Goal: Task Accomplishment & Management: Manage account settings

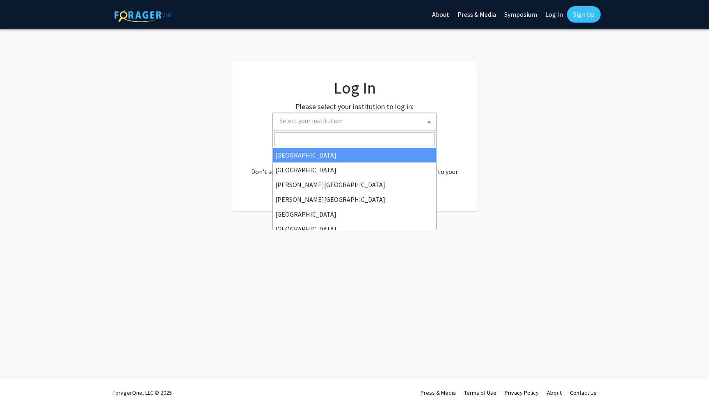
click at [324, 118] on span "Select your institution" at bounding box center [310, 120] width 63 height 8
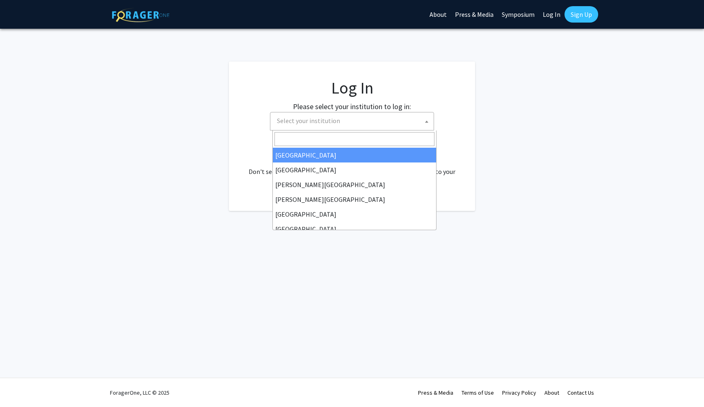
select select "34"
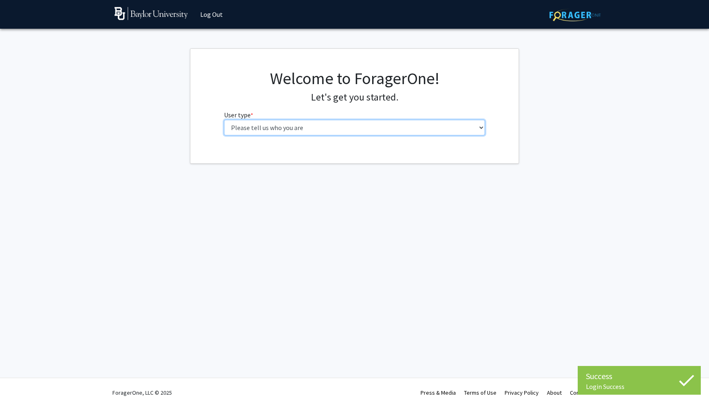
click at [323, 130] on select "Please tell us who you are Undergraduate Student Master's Student Doctoral Cand…" at bounding box center [354, 128] width 261 height 16
select select "1: undergrad"
click at [224, 120] on select "Please tell us who you are Undergraduate Student Master's Student Doctoral Cand…" at bounding box center [354, 128] width 261 height 16
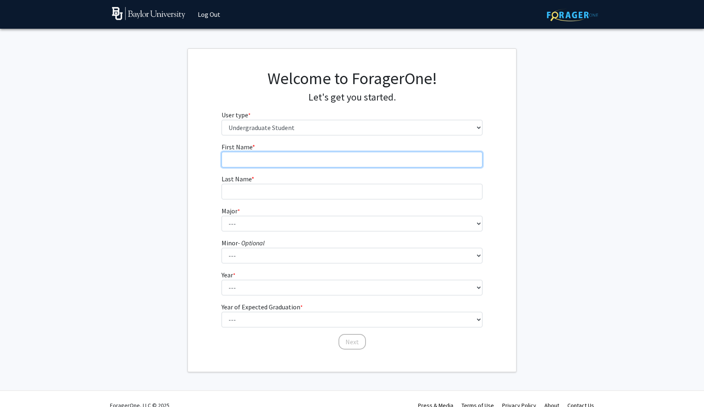
click at [290, 157] on input "First Name * required" at bounding box center [351, 160] width 261 height 16
type input "[PERSON_NAME]"
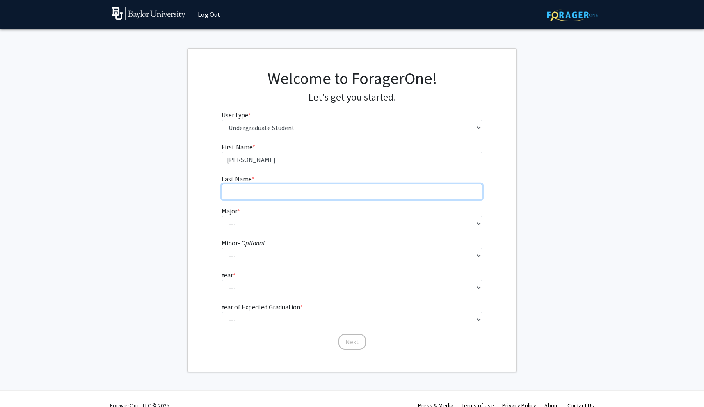
type input "[PERSON_NAME]"
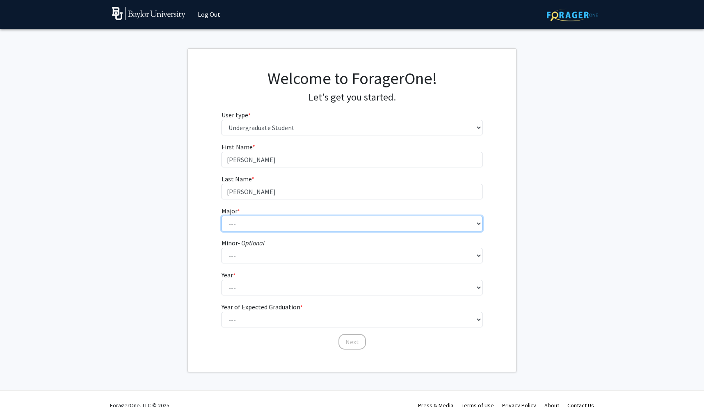
click at [272, 221] on select "--- Accounting American Studies Anthropology Apparel Design & Product Developme…" at bounding box center [351, 224] width 261 height 16
select select "48: 2713"
click at [221, 216] on select "--- Accounting American Studies Anthropology Apparel Design & Product Developme…" at bounding box center [351, 224] width 261 height 16
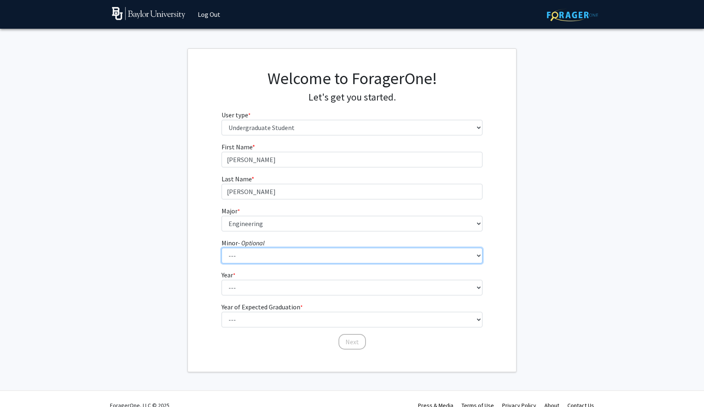
click at [255, 256] on select "--- Advertising American Sign Language American Studies Anthropology Apparel Me…" at bounding box center [351, 256] width 261 height 16
select select "13: 2076"
click at [221, 248] on select "--- Advertising American Sign Language American Studies Anthropology Apparel Me…" at bounding box center [351, 256] width 261 height 16
click at [266, 254] on select "--- Advertising American Sign Language American Studies Anthropology Apparel Me…" at bounding box center [351, 256] width 261 height 16
click at [248, 256] on select "--- Advertising American Sign Language American Studies Anthropology Apparel Me…" at bounding box center [351, 256] width 261 height 16
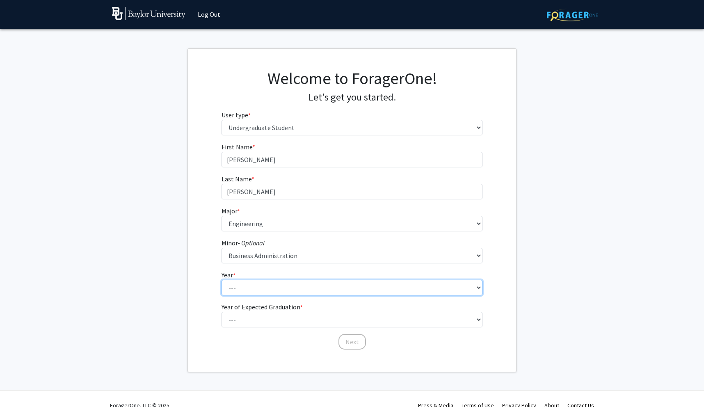
click at [242, 288] on select "--- First-year Sophomore Junior Senior Postbaccalaureate Certificate" at bounding box center [351, 288] width 261 height 16
select select "1: first-year"
click at [221, 280] on select "--- First-year Sophomore Junior Senior Postbaccalaureate Certificate" at bounding box center [351, 288] width 261 height 16
click at [244, 288] on select "--- First-year Sophomore Junior Senior Postbaccalaureate Certificate" at bounding box center [351, 288] width 261 height 16
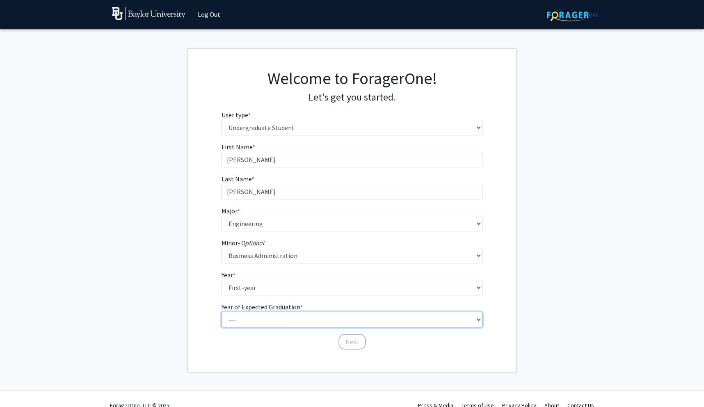
click at [244, 315] on select "--- 2025 2026 2027 2028 2029 2030 2031 2032 2033 2034" at bounding box center [351, 320] width 261 height 16
select select "5: 2029"
click at [221, 312] on select "--- 2025 2026 2027 2028 2029 2030 2031 2032 2033 2034" at bounding box center [351, 320] width 261 height 16
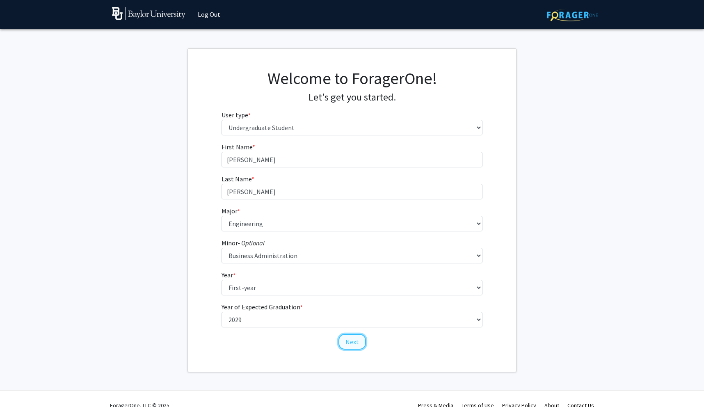
click at [352, 345] on button "Next" at bounding box center [351, 342] width 27 height 16
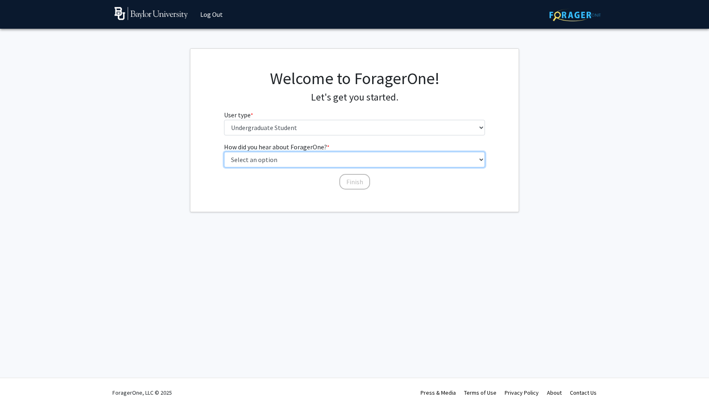
click at [270, 160] on select "Select an option Peer/student recommendation Faculty/staff recommendation Unive…" at bounding box center [354, 160] width 261 height 16
select select "3: university_website"
click at [224, 152] on select "Select an option Peer/student recommendation Faculty/staff recommendation Unive…" at bounding box center [354, 160] width 261 height 16
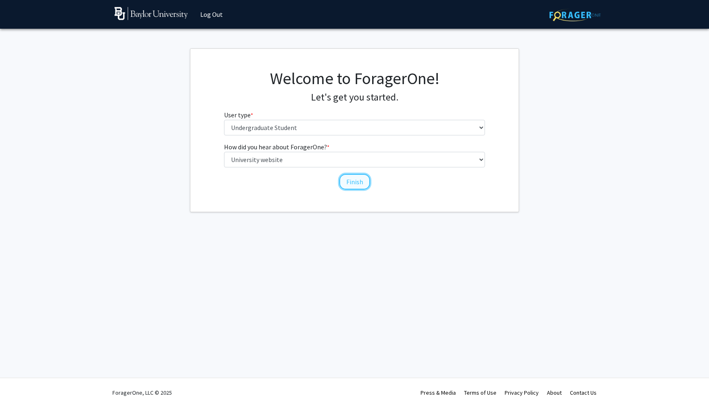
click at [351, 181] on button "Finish" at bounding box center [354, 182] width 31 height 16
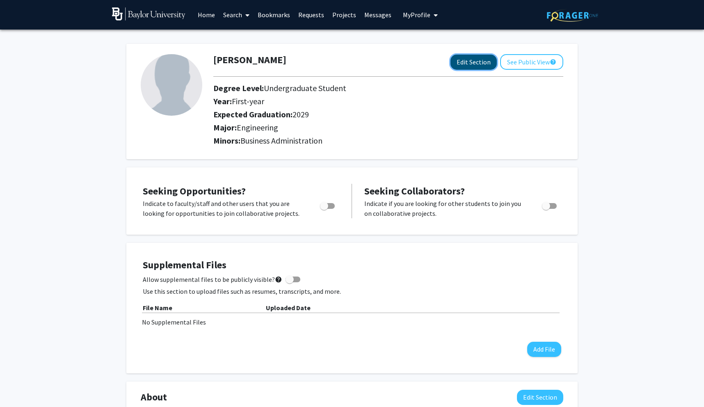
click at [471, 61] on button "Edit Section" at bounding box center [473, 62] width 46 height 15
select select "first-year"
select select "2029"
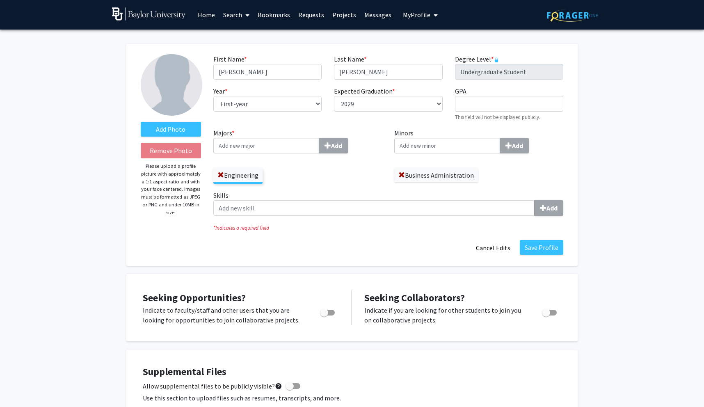
click at [408, 148] on input "Minors Add" at bounding box center [447, 146] width 106 height 16
type input "nut"
click at [412, 158] on span "rition Sciences" at bounding box center [430, 161] width 41 height 8
click at [412, 153] on input "nut" at bounding box center [447, 146] width 106 height 16
click at [422, 148] on input "Minors Add" at bounding box center [447, 146] width 106 height 16
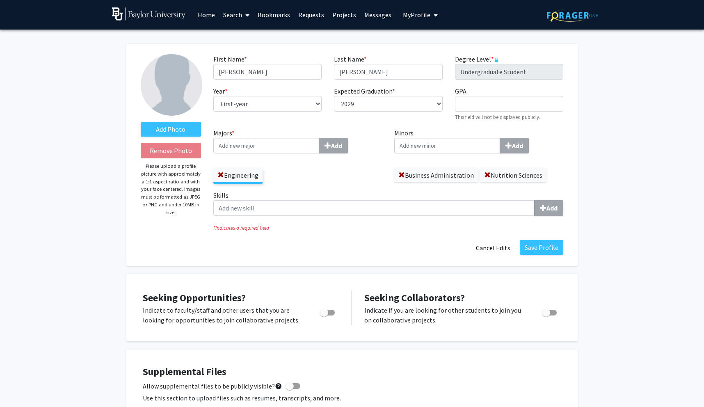
click at [459, 142] on input "Minors Add" at bounding box center [447, 146] width 106 height 16
click at [457, 142] on input "Minors Add" at bounding box center [447, 146] width 106 height 16
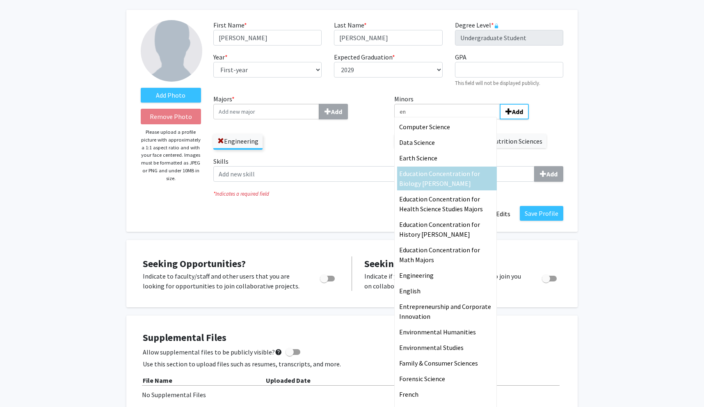
type input "e"
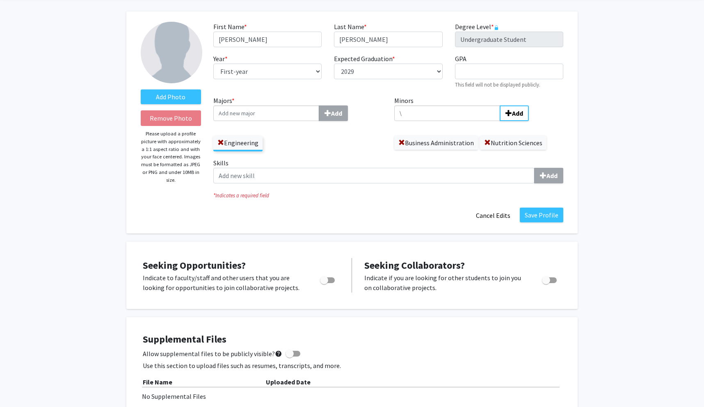
type input "\"
click at [542, 121] on div "Minors \ Add Business Administration Nutrition Sciences" at bounding box center [478, 123] width 169 height 54
click at [472, 112] on input "\" at bounding box center [447, 113] width 106 height 16
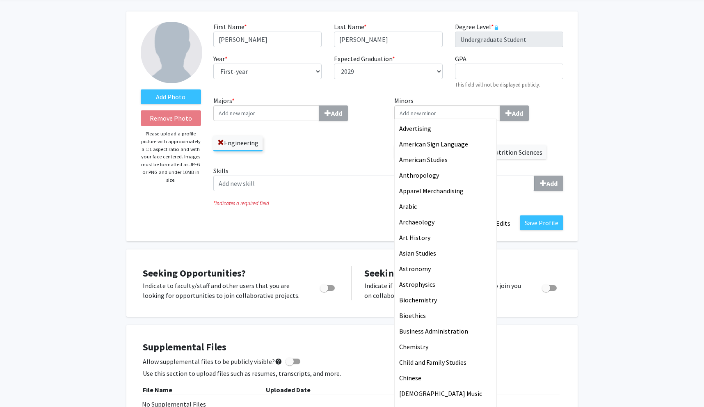
click at [550, 113] on div "Advertising American Sign Language American Studies Anthropology Apparel Mercha…" at bounding box center [478, 113] width 169 height 16
click at [500, 113] on input "Minors Advertising American Sign Language American Studies Anthropology Apparel…" at bounding box center [447, 113] width 106 height 16
click at [550, 113] on div "Advertising American Sign Language American Studies Anthropology Apparel Mercha…" at bounding box center [478, 113] width 169 height 16
click at [500, 113] on input "Minors Advertising American Sign Language American Studies Anthropology Apparel…" at bounding box center [447, 113] width 106 height 16
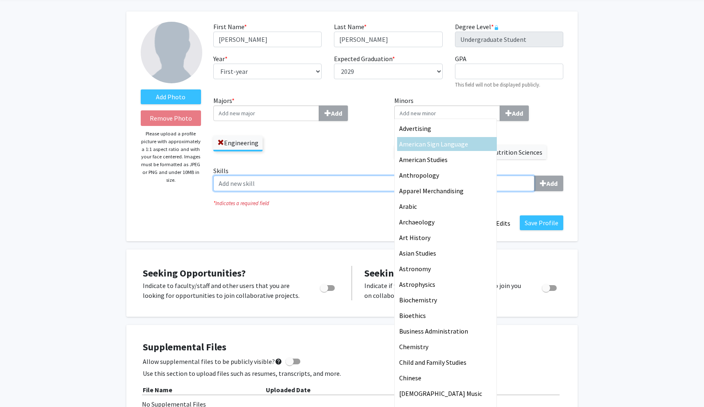
click at [297, 181] on input "Skills Add" at bounding box center [373, 183] width 321 height 16
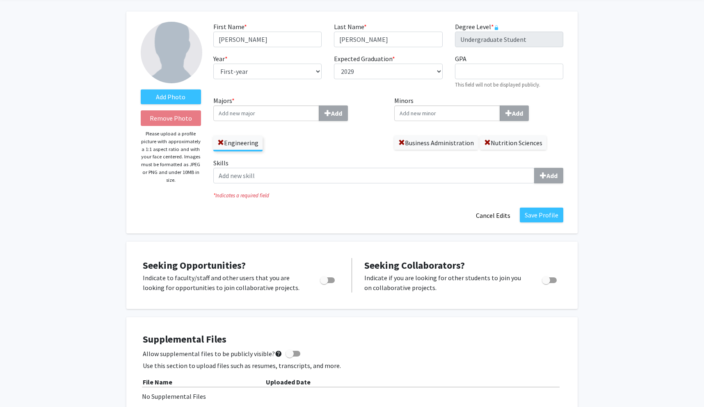
click at [292, 193] on icon "* Indicates a required field" at bounding box center [388, 195] width 350 height 8
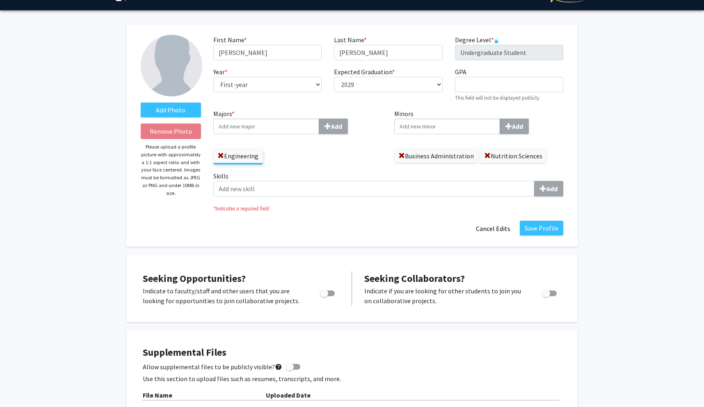
scroll to position [9, 0]
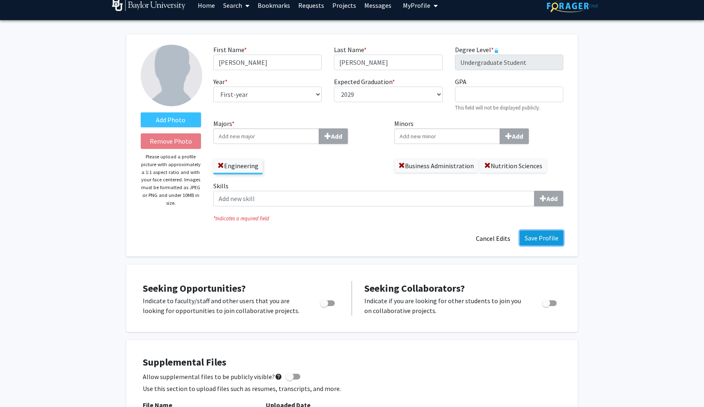
click at [534, 241] on button "Save Profile" at bounding box center [541, 237] width 43 height 15
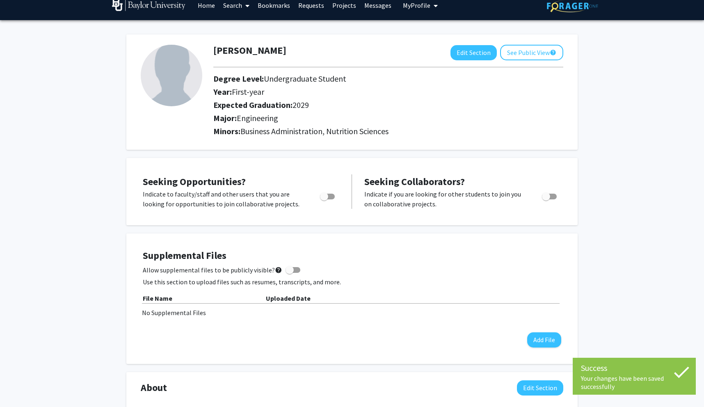
scroll to position [0, 0]
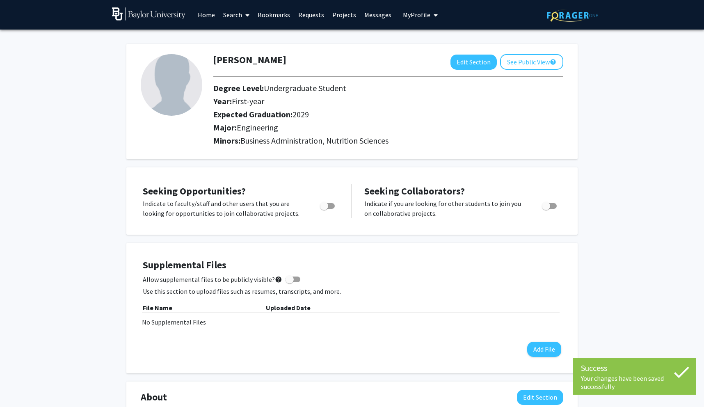
click at [247, 16] on icon at bounding box center [247, 15] width 4 height 7
click at [247, 50] on span "Students" at bounding box center [244, 54] width 50 height 16
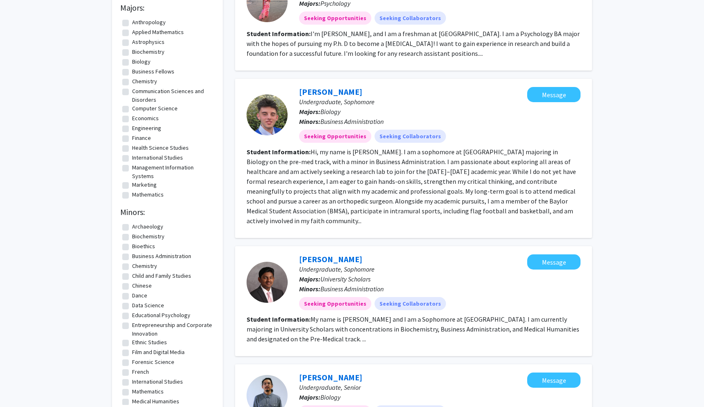
scroll to position [103, 0]
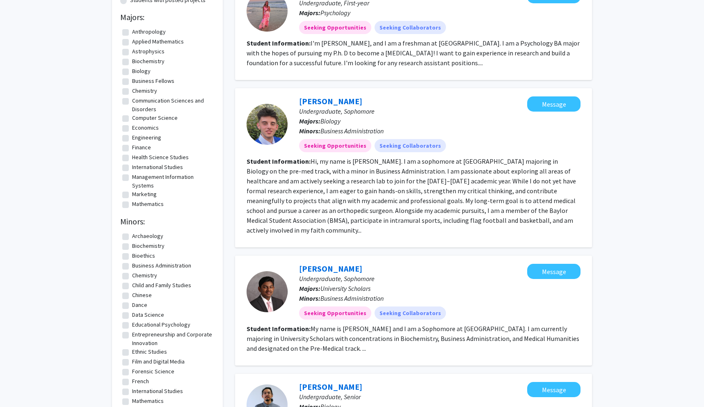
click at [132, 138] on label "Engineering" at bounding box center [146, 137] width 29 height 9
click at [132, 138] on input "Engineering" at bounding box center [134, 135] width 5 height 5
checkbox input "true"
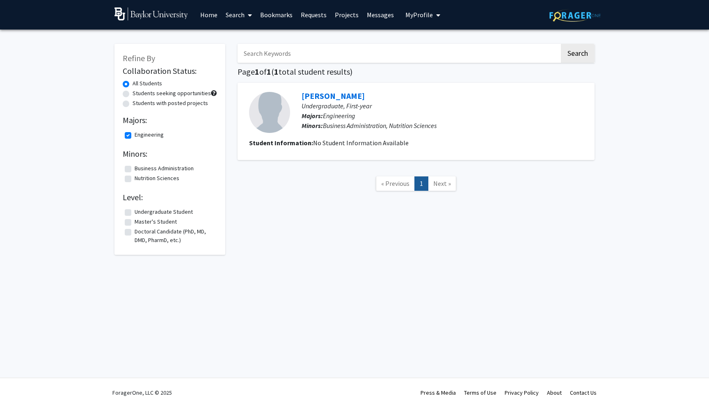
click at [134, 137] on label "Engineering" at bounding box center [148, 134] width 29 height 9
click at [134, 136] on input "Engineering" at bounding box center [136, 132] width 5 height 5
checkbox input "false"
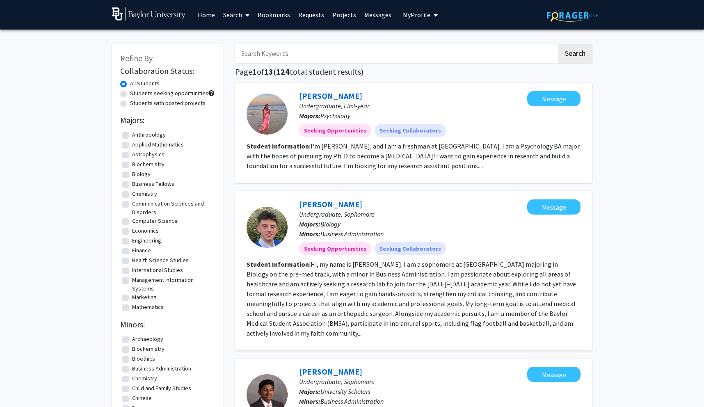
click at [201, 15] on link "Home" at bounding box center [206, 14] width 25 height 29
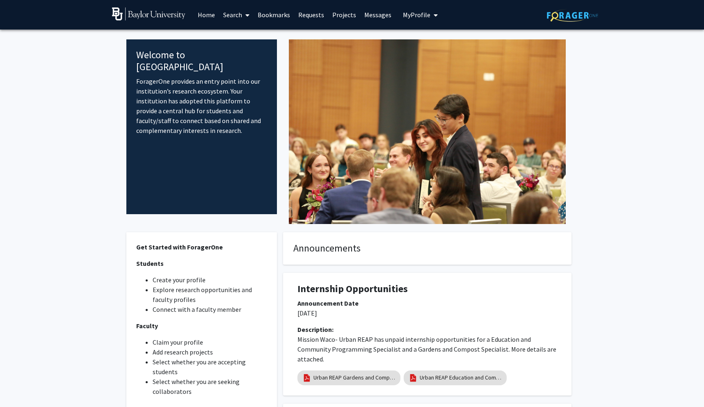
click at [420, 16] on span "My Profile" at bounding box center [416, 15] width 27 height 8
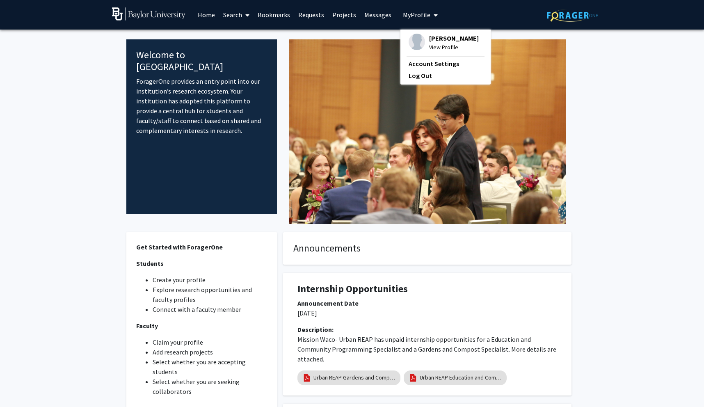
click at [429, 36] on span "[PERSON_NAME]" at bounding box center [454, 38] width 50 height 9
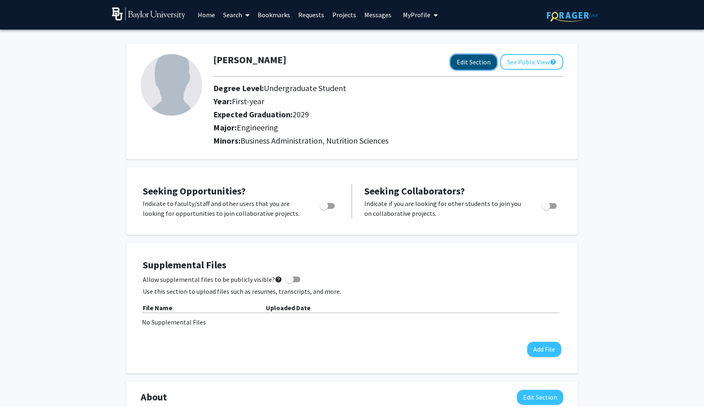
click at [477, 64] on button "Edit Section" at bounding box center [473, 62] width 46 height 15
select select "first-year"
select select "2029"
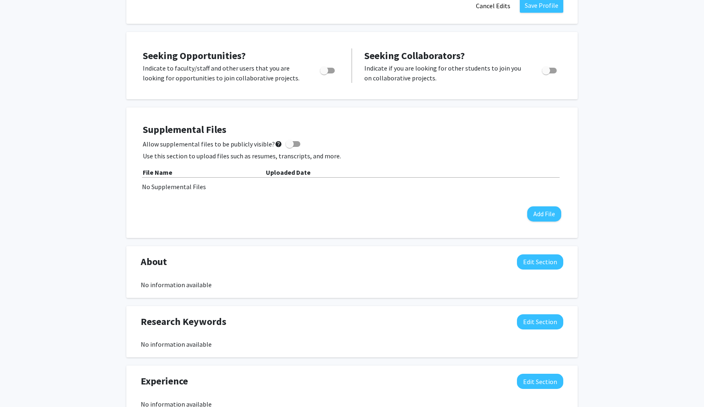
scroll to position [243, 0]
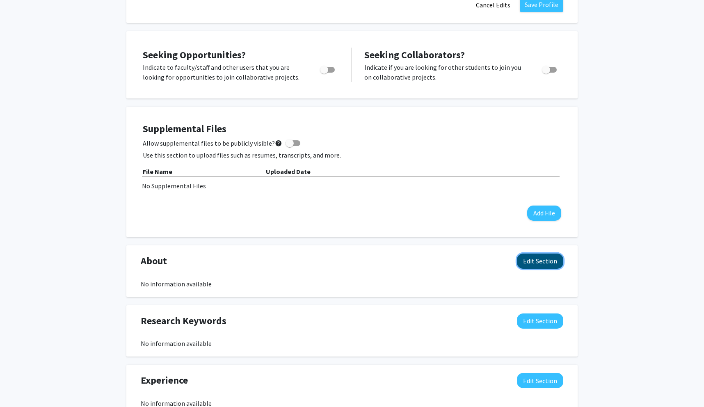
click at [529, 264] on button "Edit Section" at bounding box center [540, 260] width 46 height 15
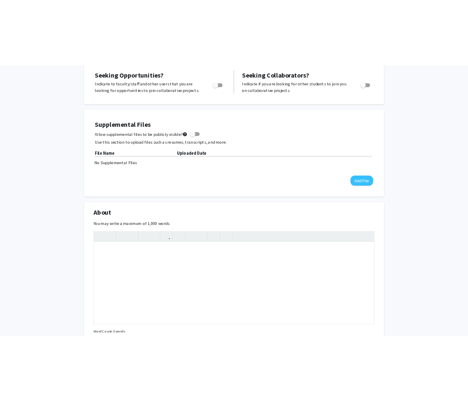
scroll to position [283, 0]
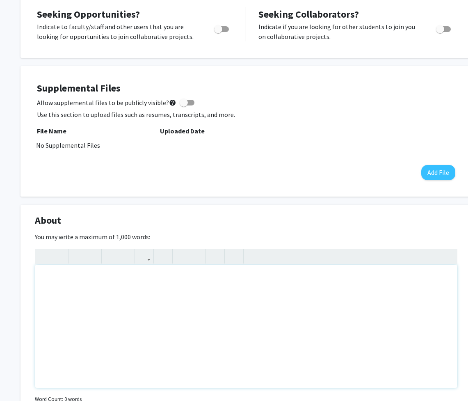
click at [98, 296] on div "Note to users with screen readers: Please deactivate our accessibility plugin f…" at bounding box center [246, 325] width 422 height 123
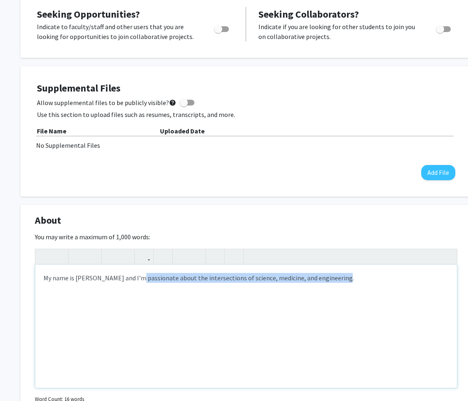
drag, startPoint x: 135, startPoint y: 277, endPoint x: 332, endPoint y: 295, distance: 198.0
click at [332, 295] on div "My name is [PERSON_NAME] and I'm passionate about the intersections of science,…" at bounding box center [246, 325] width 422 height 123
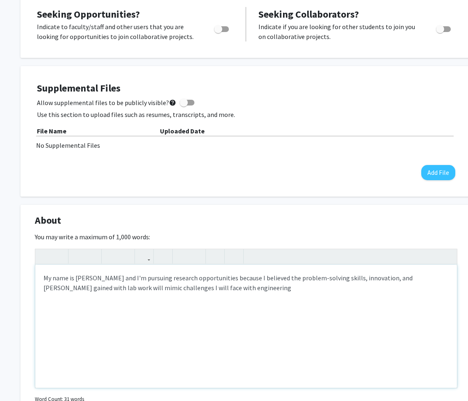
click at [201, 289] on div "My name is [PERSON_NAME] and I'm pursuing research opportunities because I beli…" at bounding box center [246, 325] width 422 height 123
click at [301, 290] on div "My name is [PERSON_NAME] and I'm pursuing research opportunities because I beli…" at bounding box center [246, 325] width 422 height 123
click at [221, 288] on div "My name is [PERSON_NAME] and I'm pursuing research opportunities because I beli…" at bounding box center [246, 325] width 422 height 123
click at [335, 287] on div "My name is [PERSON_NAME] and I'm pursuing research opportunities because I beli…" at bounding box center [246, 325] width 422 height 123
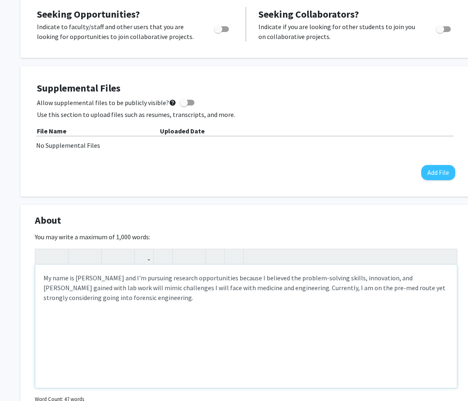
click at [408, 281] on div "My name is [PERSON_NAME] and I'm pursuing research opportunities because I beli…" at bounding box center [246, 325] width 422 height 123
click at [328, 296] on div "My name is [PERSON_NAME] and I'm pursuing research opportunities because I beli…" at bounding box center [246, 325] width 422 height 123
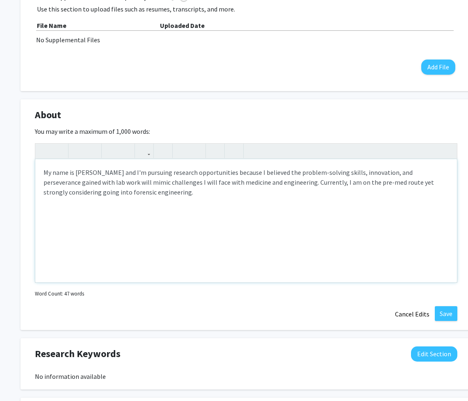
scroll to position [388, 0]
click at [205, 190] on div "My name is [PERSON_NAME] and I'm pursuing research opportunities because I beli…" at bounding box center [246, 221] width 422 height 123
click at [241, 197] on div "My name is [PERSON_NAME] and I'm pursuing research opportunities because I beli…" at bounding box center [246, 221] width 422 height 123
type textarea "My name is [PERSON_NAME] and I'm pursuing research opportunities because I beli…"
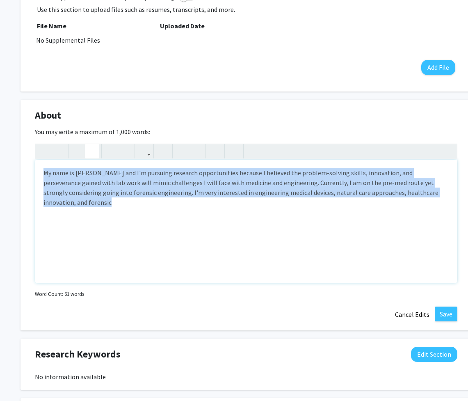
drag, startPoint x: 246, startPoint y: 248, endPoint x: 95, endPoint y: 151, distance: 179.8
click at [95, 151] on div "My name is [PERSON_NAME] and I'm pursuing research opportunities because I beli…" at bounding box center [246, 213] width 422 height 139
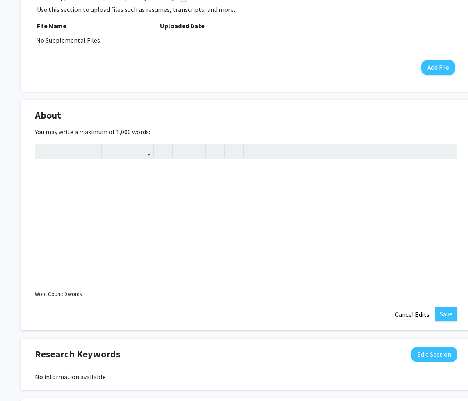
click at [186, 308] on div "About Edit Section You may write a maximum of 1,000 words: Insert link Remove l…" at bounding box center [246, 215] width 451 height 230
click at [421, 311] on button "Cancel Edits" at bounding box center [412, 314] width 45 height 16
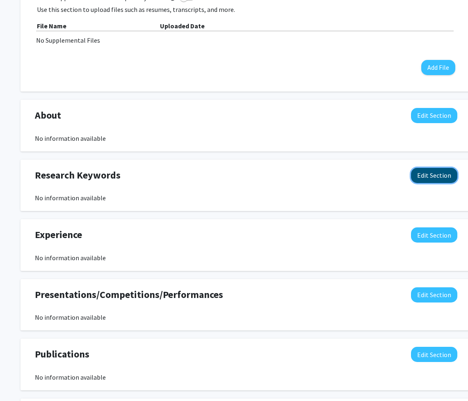
click at [432, 178] on button "Edit Section" at bounding box center [434, 175] width 46 height 15
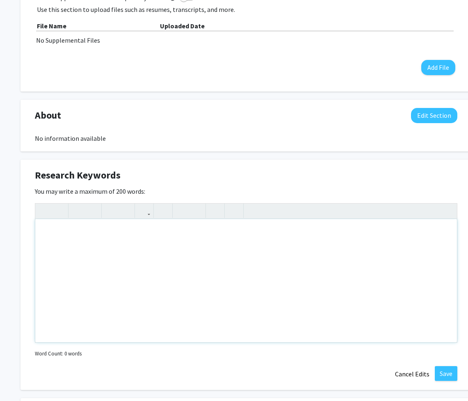
click at [354, 242] on div "Note to users with screen readers: Please deactivate our accessibility plugin f…" at bounding box center [246, 280] width 422 height 123
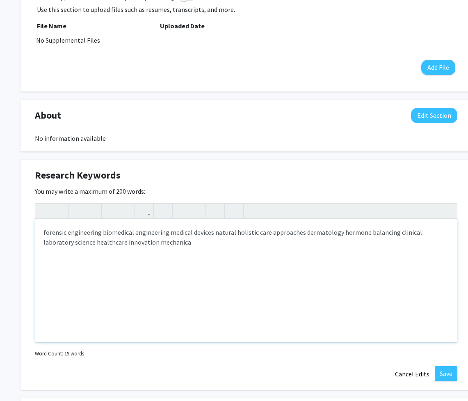
type textarea "forensic engineering biomedical engineering medical devices natural holistic ca…"
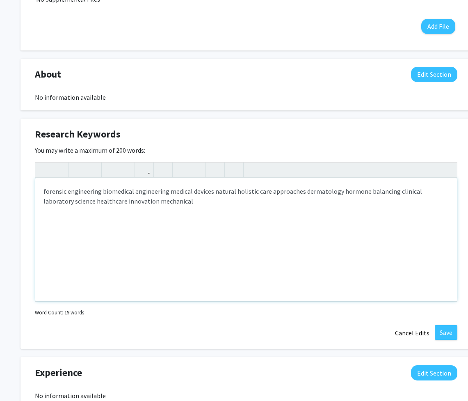
scroll to position [431, 0]
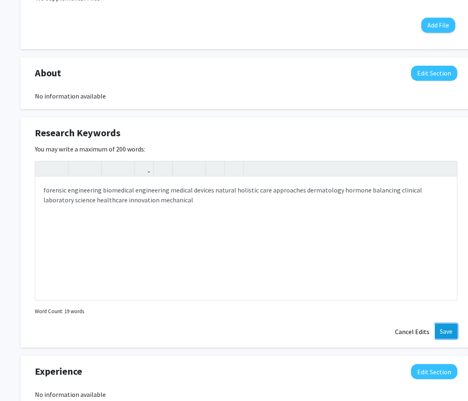
click at [444, 333] on button "Save" at bounding box center [446, 331] width 23 height 15
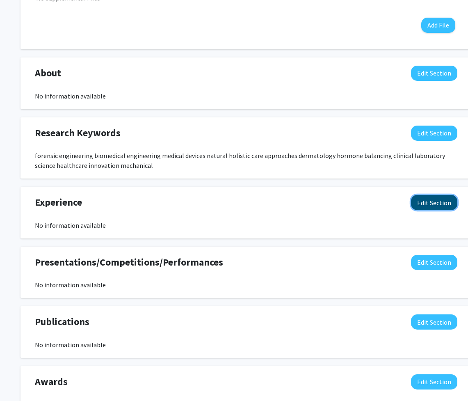
click at [438, 201] on button "Edit Section" at bounding box center [434, 202] width 46 height 15
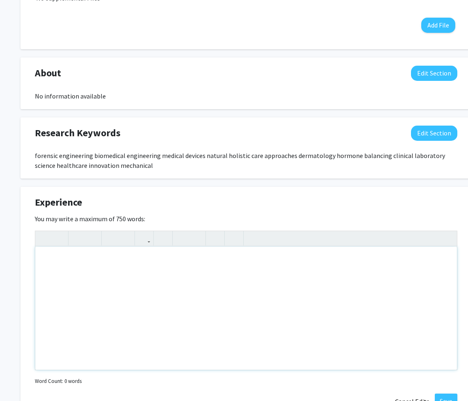
click at [149, 267] on div "Note to users with screen readers: Please deactivate our accessibility plugin f…" at bounding box center [246, 307] width 422 height 123
click at [82, 259] on div "Volunteer EMT at [GEOGRAPHIC_DATA]" at bounding box center [246, 307] width 422 height 123
click at [211, 261] on div "Volunteer EMT/Intern at [GEOGRAPHIC_DATA]" at bounding box center [246, 307] width 422 height 123
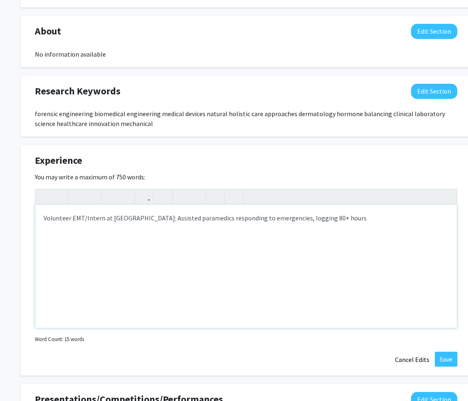
scroll to position [474, 0]
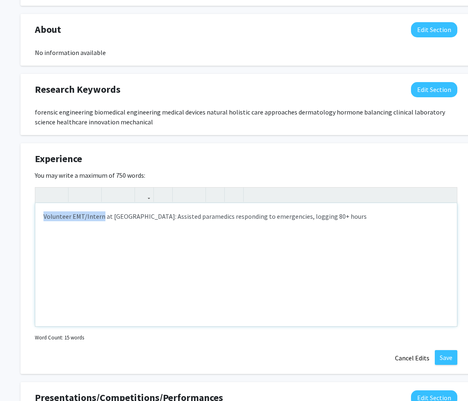
drag, startPoint x: 101, startPoint y: 215, endPoint x: 34, endPoint y: 216, distance: 67.3
click at [34, 216] on div "Experience Edit Section You may write a maximum of 750 words: <p>Volunteer EMT/…" at bounding box center [246, 258] width 451 height 230
click at [80, 197] on icon "button" at bounding box center [77, 195] width 7 height 14
click at [63, 236] on div "Volunteer EMT/Intern at [GEOGRAPHIC_DATA]: Assisted paramedics responding to em…" at bounding box center [246, 264] width 422 height 123
click at [79, 198] on icon "button" at bounding box center [77, 195] width 7 height 14
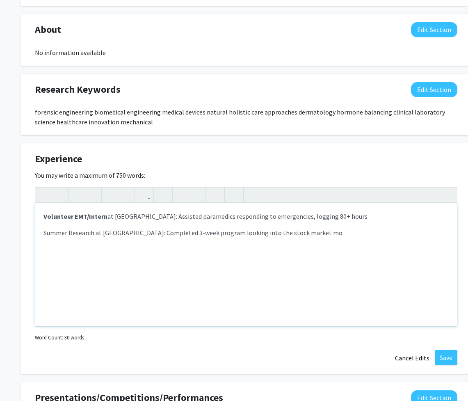
click at [257, 227] on div "Volunteer EMT/Intern at [GEOGRAPHIC_DATA]: Assisted paramedics responding to em…" at bounding box center [246, 264] width 422 height 123
click at [265, 233] on div "Volunteer EMT/Intern at [GEOGRAPHIC_DATA]: Assisted paramedics responding to em…" at bounding box center [246, 264] width 422 height 123
click at [313, 232] on div "Volunteer EMT/Intern at [GEOGRAPHIC_DATA]: Assisted paramedics responding to em…" at bounding box center [246, 264] width 422 height 123
drag, startPoint x: 93, startPoint y: 232, endPoint x: 30, endPoint y: 232, distance: 63.6
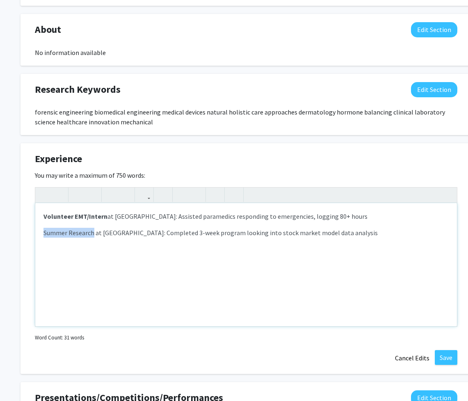
click at [30, 232] on div "Experience Edit Section You may write a maximum of 750 words: <p><strong>Volunt…" at bounding box center [246, 258] width 451 height 230
click at [79, 197] on icon "button" at bounding box center [77, 195] width 7 height 14
click at [73, 255] on div "Volunteer EMT/Intern at [GEOGRAPHIC_DATA]: Assisted paramedics responding to em…" at bounding box center [246, 264] width 422 height 123
click at [70, 246] on div "Volunteer EMT/Intern at [GEOGRAPHIC_DATA]: Assisted paramedics responding to em…" at bounding box center [246, 264] width 422 height 123
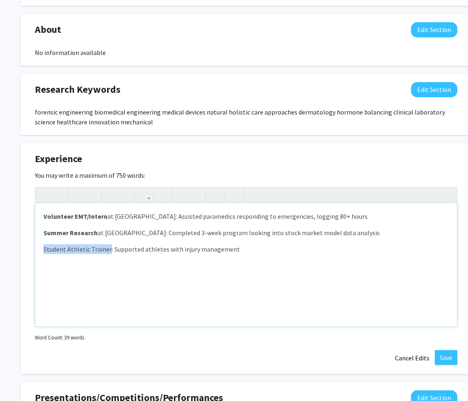
drag, startPoint x: 108, startPoint y: 249, endPoint x: 31, endPoint y: 248, distance: 77.1
click at [31, 248] on div "Experience Edit Section You may write a maximum of 750 words: <p><strong>Volunt…" at bounding box center [246, 258] width 451 height 230
click at [79, 193] on icon "button" at bounding box center [77, 195] width 7 height 14
click at [108, 263] on div "Volunteer EMT/Intern at [GEOGRAPHIC_DATA]: Assisted paramedics responding to em…" at bounding box center [246, 264] width 422 height 123
click at [41, 266] on div "Volunteer EMT/Intern at [GEOGRAPHIC_DATA]: Assisted paramedics responding to em…" at bounding box center [246, 264] width 422 height 123
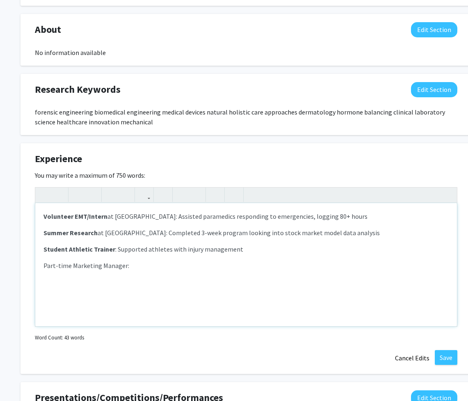
click at [130, 265] on p "Part-time Marketing Manager:" at bounding box center [245, 265] width 405 height 10
drag, startPoint x: 71, startPoint y: 265, endPoint x: 122, endPoint y: 265, distance: 51.7
click at [122, 265] on p "Part-time Marketing Manager:" at bounding box center [245, 265] width 405 height 10
click at [74, 188] on use "button" at bounding box center [74, 188] width 0 height 0
click at [139, 266] on p "Part-time Marketing Manager :" at bounding box center [245, 265] width 405 height 10
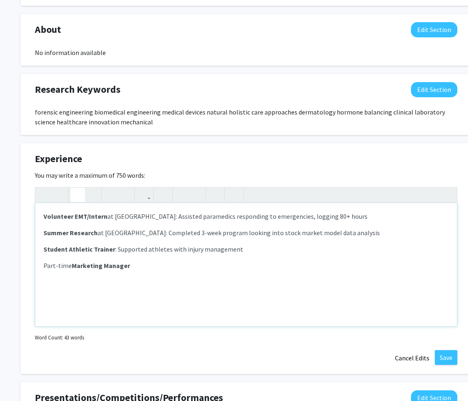
click at [80, 191] on icon "button" at bounding box center [77, 195] width 7 height 14
drag, startPoint x: 125, startPoint y: 267, endPoint x: 133, endPoint y: 279, distance: 14.8
click at [133, 279] on div "Volunteer EMT/Intern at [GEOGRAPHIC_DATA]: Assisted paramedics responding to em…" at bounding box center [246, 264] width 422 height 123
click at [74, 188] on use "button" at bounding box center [74, 188] width 0 height 0
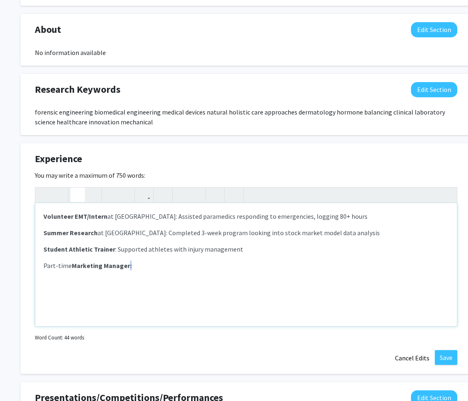
click at [74, 188] on use "button" at bounding box center [74, 188] width 0 height 0
click at [150, 276] on div "Volunteer EMT/Intern at [GEOGRAPHIC_DATA]: Assisted paramedics responding to em…" at bounding box center [246, 264] width 422 height 123
click at [382, 268] on p "Part-time Marketing Manager : Led campaigns and built a digital presence for a …" at bounding box center [245, 270] width 405 height 20
click at [356, 267] on p "Part-time Marketing Manager : Led campaigns and built a digital presence for a …" at bounding box center [245, 270] width 405 height 20
click at [335, 264] on p "Part-time Marketing Manager : Led campaigns and built a digital presence for a …" at bounding box center [245, 270] width 405 height 20
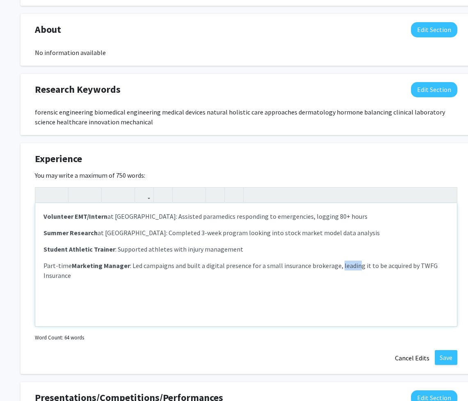
drag, startPoint x: 335, startPoint y: 265, endPoint x: 352, endPoint y: 266, distance: 17.3
click at [352, 266] on p "Part-time Marketing Manager : Led campaigns and built a digital presence for a …" at bounding box center [245, 270] width 405 height 20
click at [357, 269] on p "Part-time Marketing Manager : Led campaigns and built a digital presence for a …" at bounding box center [245, 270] width 405 height 20
click at [351, 278] on p "Part-time Marketing Manager : Led campaigns and built a digital presence for a …" at bounding box center [245, 270] width 405 height 20
type textarea "<p><strong>Volunteer EMT/Intern</strong> at [GEOGRAPHIC_DATA]: Assisted paramed…"
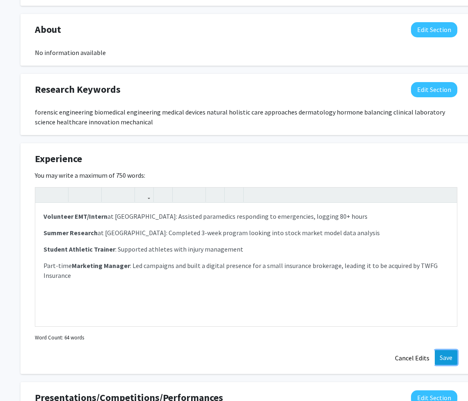
click at [444, 357] on button "Save" at bounding box center [446, 357] width 23 height 15
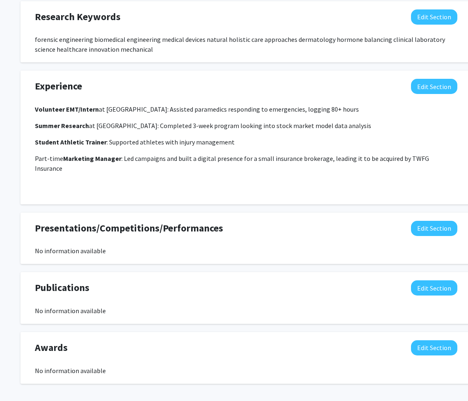
scroll to position [570, 0]
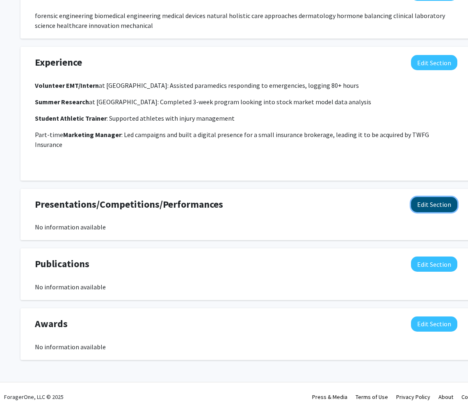
click at [428, 197] on button "Edit Section" at bounding box center [434, 204] width 46 height 15
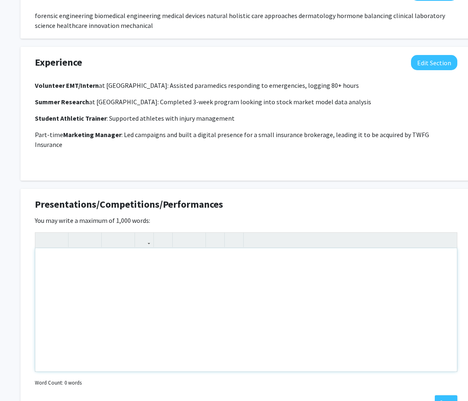
click at [116, 278] on div "Note to users with screen readers: Please deactivate our accessibility plugin f…" at bounding box center [246, 309] width 422 height 123
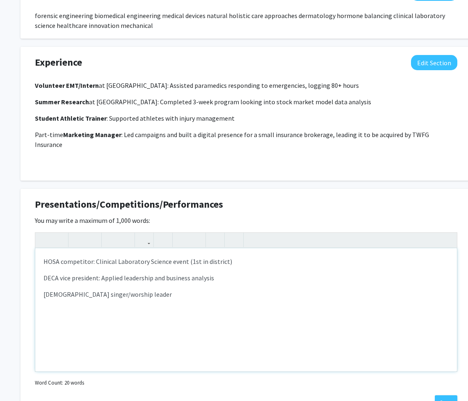
click at [53, 256] on p "HOSA competitor: Clinical Laboratory Science event (1st in district)" at bounding box center [245, 261] width 405 height 10
click at [74, 233] on use "button" at bounding box center [74, 233] width 0 height 0
click at [50, 274] on div "HOSA competitor: Clinical Laboratory Science event (1st in district) DECA vice …" at bounding box center [246, 309] width 422 height 123
click at [50, 273] on p "DECA vice president: Applied leadership and business analysis" at bounding box center [245, 278] width 405 height 10
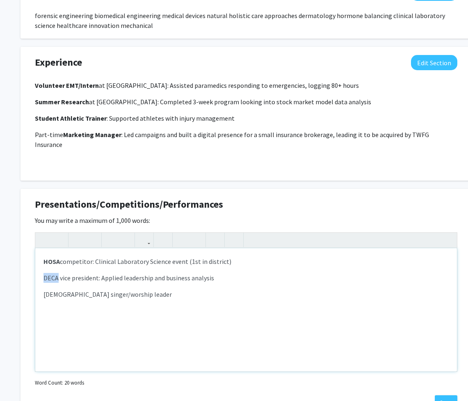
click at [50, 273] on p "DECA vice president: Applied leadership and business analysis" at bounding box center [245, 278] width 405 height 10
click at [75, 236] on icon "button" at bounding box center [77, 240] width 7 height 14
click at [55, 289] on p "[DEMOGRAPHIC_DATA] singer/worship leader" at bounding box center [245, 294] width 405 height 10
type textarea "<p><strong>HOSA</strong> competitor: Clinical Laboratory Science event (1st in …"
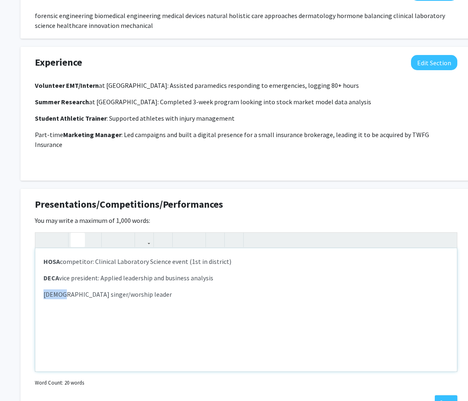
click at [81, 233] on icon "button" at bounding box center [77, 240] width 7 height 14
click at [438, 395] on button "Save" at bounding box center [446, 402] width 23 height 15
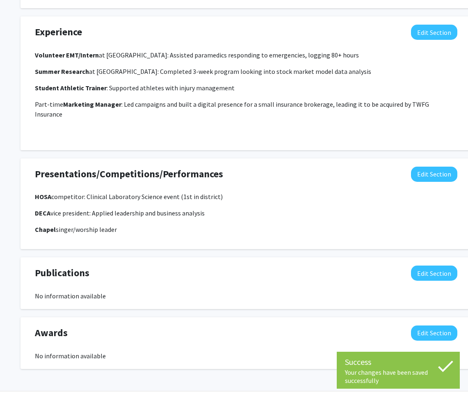
scroll to position [610, 0]
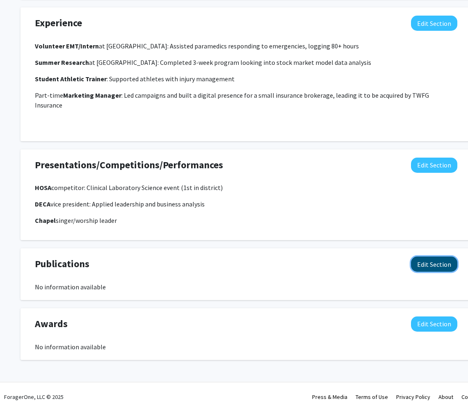
click at [444, 260] on button "Edit Section" at bounding box center [434, 263] width 46 height 15
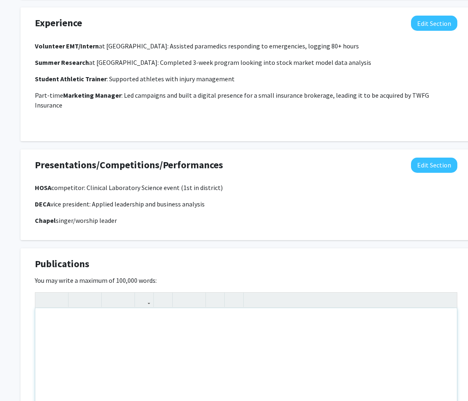
click at [132, 342] on div "Note to users with screen readers: Please deactivate our accessibility plugin f…" at bounding box center [246, 369] width 422 height 123
click at [75, 314] on div "(Research done with you, yes YOU" at bounding box center [246, 369] width 422 height 123
click at [73, 314] on div "(Research done with you, yes YOU" at bounding box center [246, 369] width 422 height 123
click at [187, 308] on div "(Research eventually done with you, yes YOU" at bounding box center [246, 369] width 422 height 123
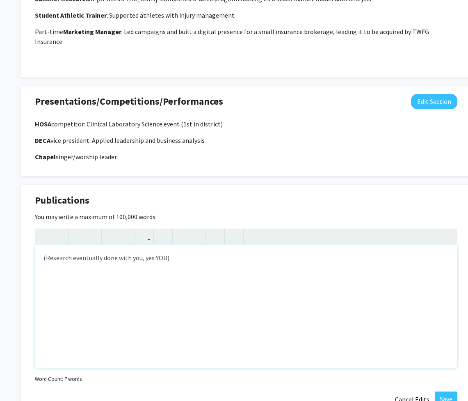
scroll to position [685, 0]
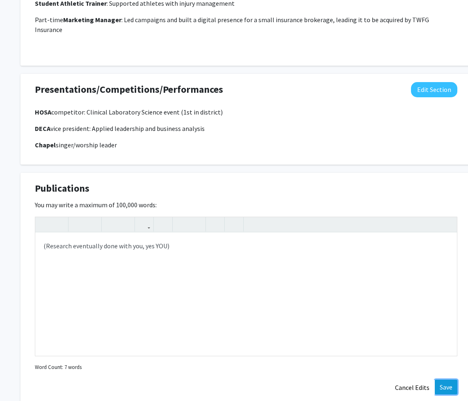
click at [444, 379] on button "Save" at bounding box center [446, 386] width 23 height 15
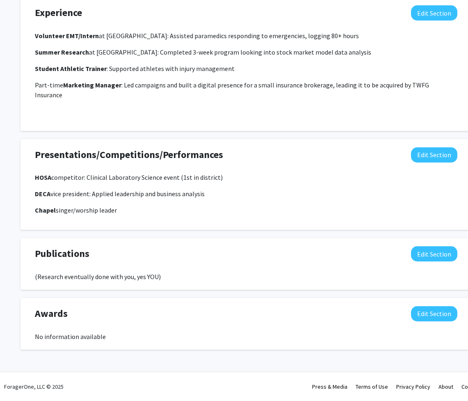
scroll to position [610, 0]
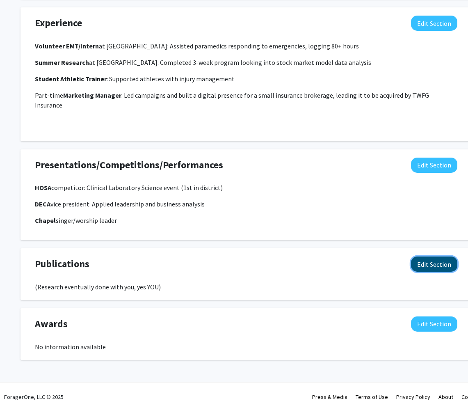
click at [426, 260] on button "Edit Section" at bounding box center [434, 263] width 46 height 15
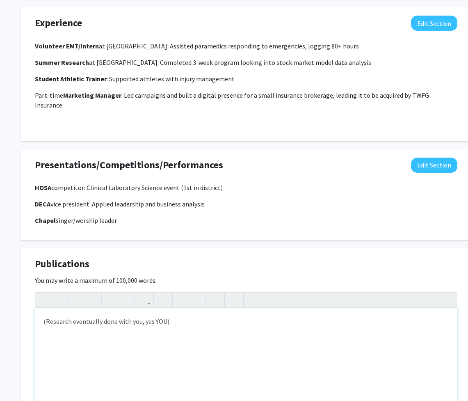
click at [45, 311] on div "(Research eventually done with you, yes YOU)" at bounding box center [246, 369] width 422 height 123
click at [106, 314] on div "(Future research eventually done with you, yes YOU)" at bounding box center [246, 369] width 422 height 123
type textarea "(Future research done with you, yes YOU)"
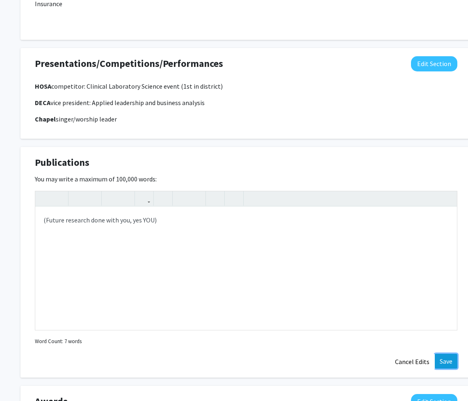
click at [444, 353] on button "Save" at bounding box center [446, 360] width 23 height 15
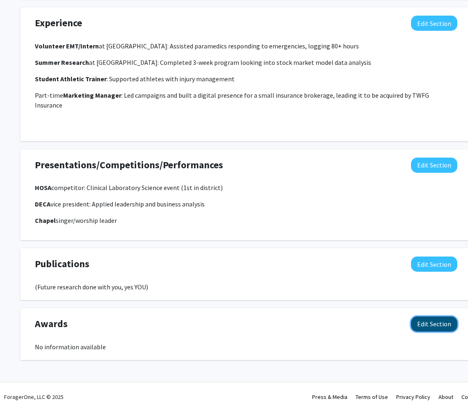
click at [441, 317] on button "Edit Section" at bounding box center [434, 323] width 46 height 15
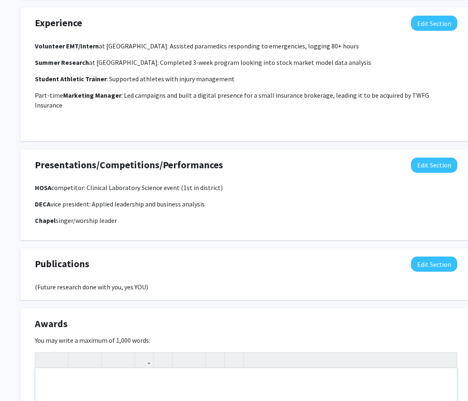
click at [105, 383] on p "Service recognition through mission trips Community life-saver's award (utilize…" at bounding box center [245, 386] width 405 height 20
type textarea "<p>Service recognition through mission trips<br>Community life-saver award (uti…"
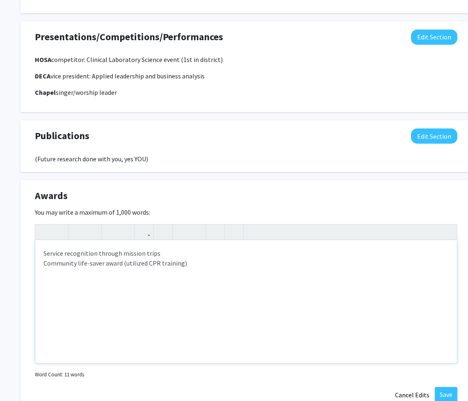
scroll to position [744, 0]
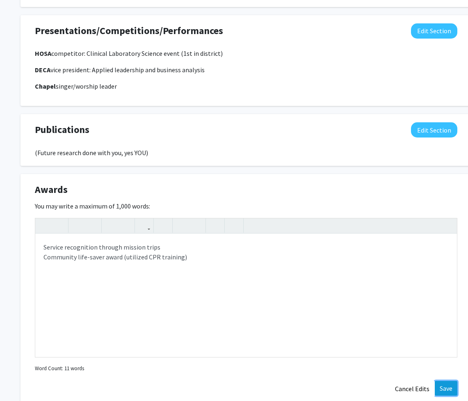
click at [449, 381] on button "Save" at bounding box center [446, 388] width 23 height 15
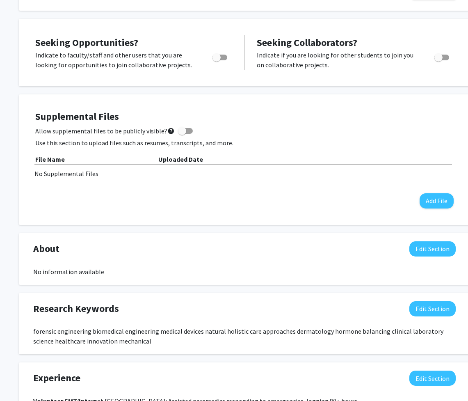
scroll to position [426, 2]
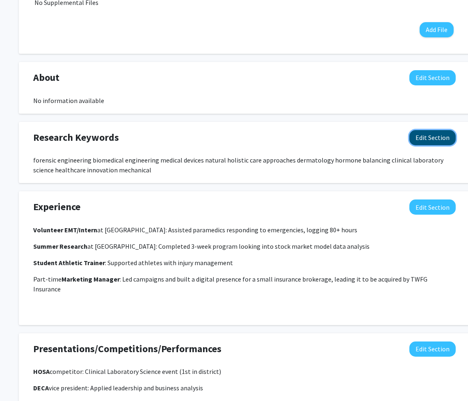
click at [432, 139] on button "Edit Section" at bounding box center [432, 137] width 46 height 15
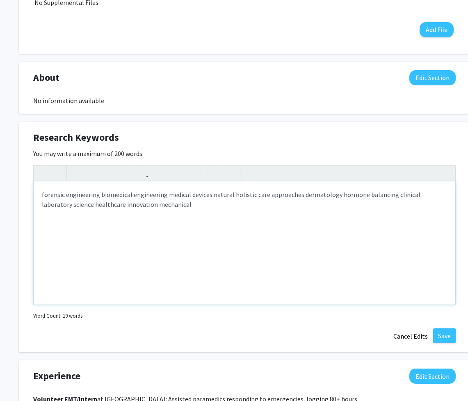
click at [164, 210] on div "forensic engineering biomedical engineering medical devices natural holistic ca…" at bounding box center [245, 242] width 422 height 123
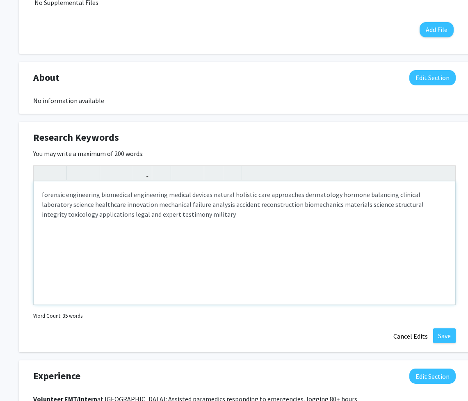
type textarea "forensic engineering biomedical engineering medical devices natural holistic ca…"
click at [447, 335] on button "Save" at bounding box center [444, 335] width 23 height 15
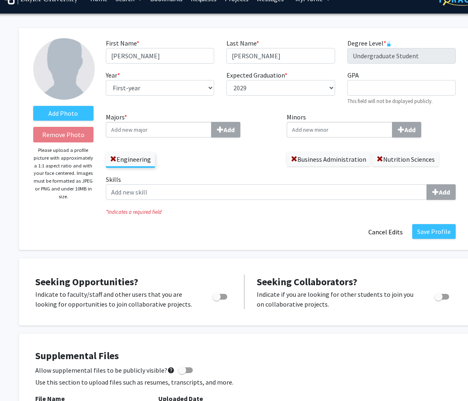
scroll to position [0, 2]
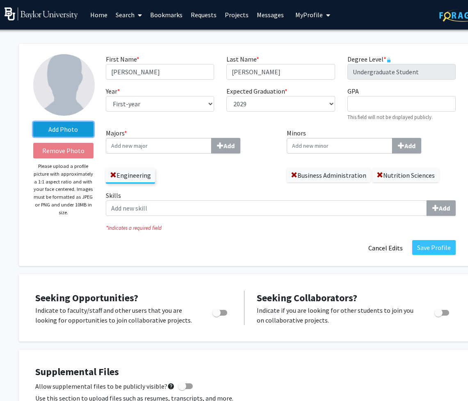
click at [67, 132] on label "Add Photo" at bounding box center [63, 129] width 60 height 15
click at [0, 0] on input "Add Photo" at bounding box center [0, 0] width 0 height 0
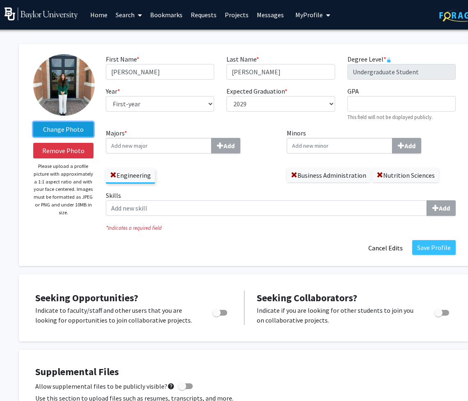
click at [70, 126] on label "Change Photo" at bounding box center [63, 129] width 60 height 15
click at [0, 0] on input "Change Photo" at bounding box center [0, 0] width 0 height 0
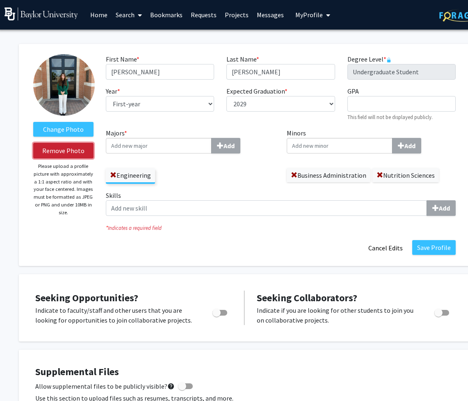
click at [80, 149] on button "Remove Photo" at bounding box center [63, 151] width 60 height 16
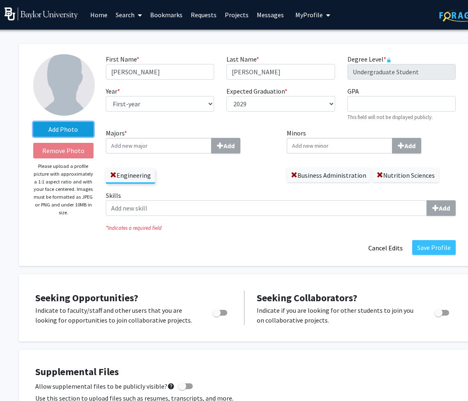
click at [77, 130] on label "Add Photo" at bounding box center [63, 129] width 60 height 15
click at [0, 0] on input "Add Photo" at bounding box center [0, 0] width 0 height 0
click at [86, 124] on label "Add Photo" at bounding box center [63, 129] width 60 height 15
click at [0, 0] on input "Add Photo" at bounding box center [0, 0] width 0 height 0
click at [430, 248] on button "Save Profile" at bounding box center [433, 247] width 43 height 15
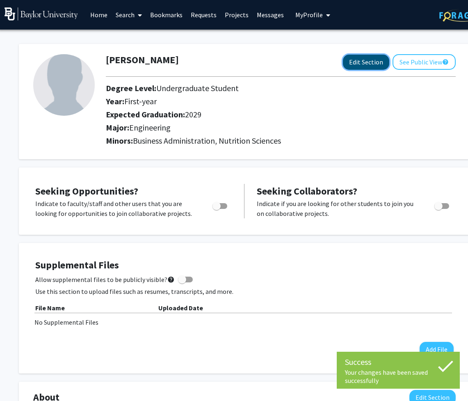
click at [360, 62] on button "Edit Section" at bounding box center [366, 62] width 46 height 15
select select "first-year"
select select "2029"
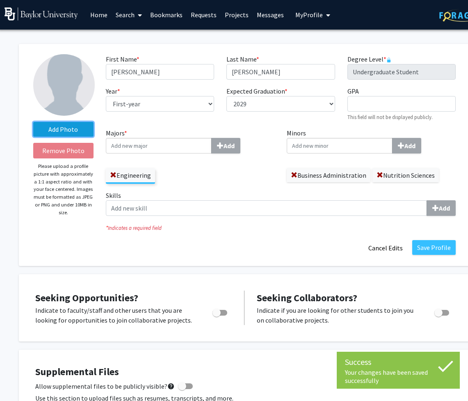
click at [52, 132] on label "Add Photo" at bounding box center [63, 129] width 60 height 15
click at [0, 0] on input "Add Photo" at bounding box center [0, 0] width 0 height 0
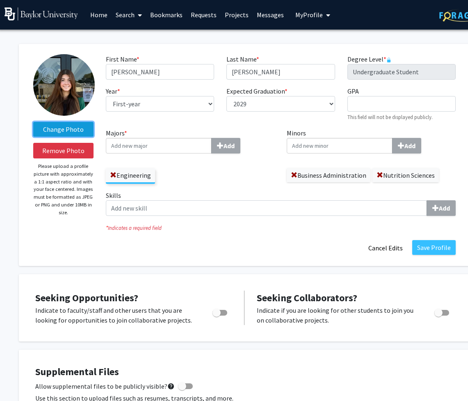
click at [63, 132] on label "Change Photo" at bounding box center [63, 129] width 60 height 15
click at [0, 0] on input "Change Photo" at bounding box center [0, 0] width 0 height 0
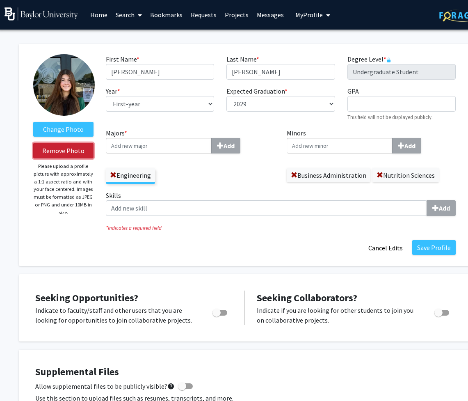
click at [74, 150] on button "Remove Photo" at bounding box center [63, 151] width 60 height 16
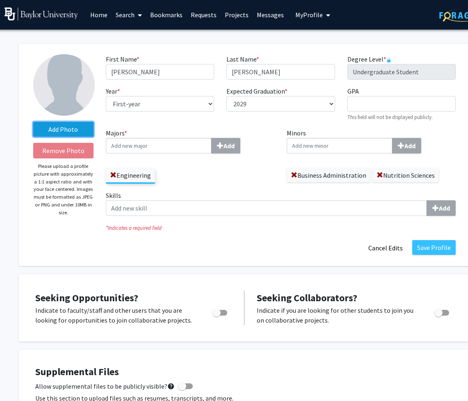
click at [68, 132] on label "Add Photo" at bounding box center [63, 129] width 60 height 15
click at [0, 0] on input "Add Photo" at bounding box center [0, 0] width 0 height 0
click at [445, 253] on button "Save Profile" at bounding box center [433, 247] width 43 height 15
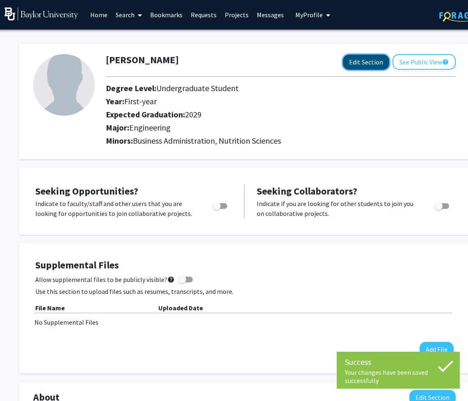
click at [359, 64] on button "Edit Section" at bounding box center [366, 62] width 46 height 15
select select "first-year"
select select "2029"
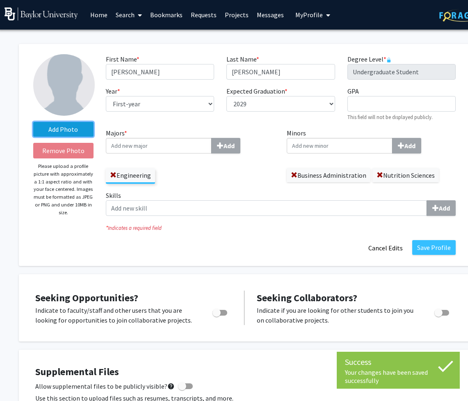
click at [75, 134] on label "Add Photo" at bounding box center [63, 129] width 60 height 15
click at [0, 0] on input "Add Photo" at bounding box center [0, 0] width 0 height 0
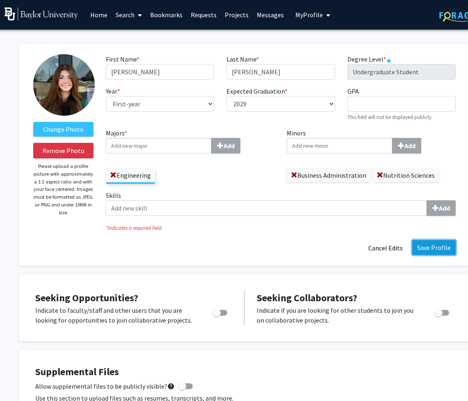
click at [450, 250] on button "Save Profile" at bounding box center [433, 247] width 43 height 15
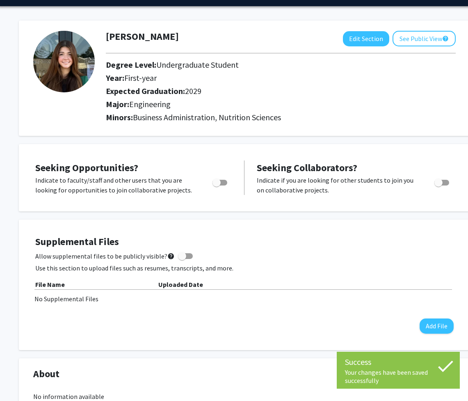
scroll to position [21, 2]
